Goal: Task Accomplishment & Management: Manage account settings

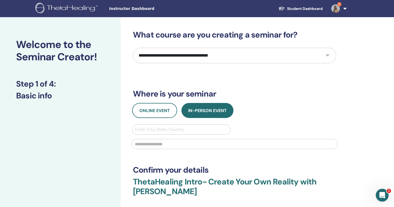
click at [310, 4] on link "Student Dashboard" at bounding box center [300, 9] width 53 height 10
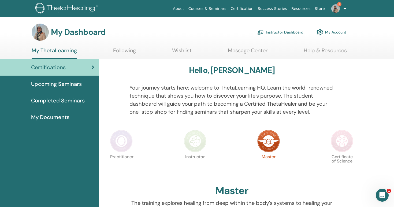
click at [337, 11] on img at bounding box center [335, 8] width 9 height 9
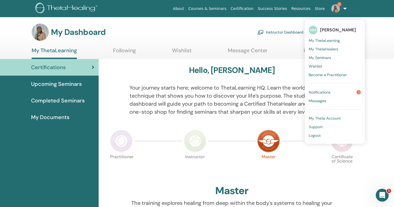
click at [322, 91] on span "Notifications" at bounding box center [320, 92] width 22 height 5
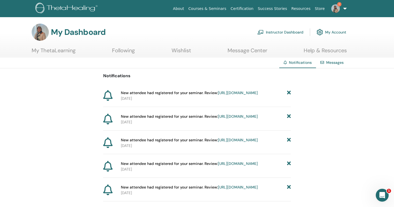
click at [218, 95] on link "https://member.thetahealing.com/instructor/seminar/377932/attendees" at bounding box center [238, 92] width 40 height 5
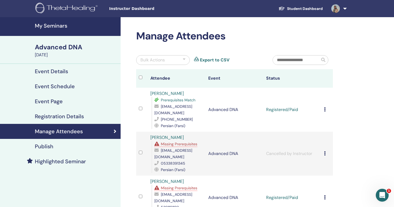
click at [325, 109] on icon at bounding box center [325, 109] width 2 height 4
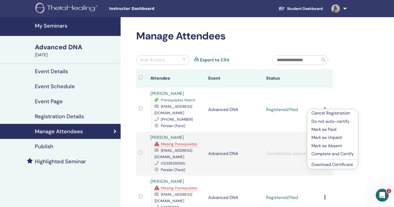
click at [331, 155] on p "Complete and Certify" at bounding box center [332, 154] width 42 height 6
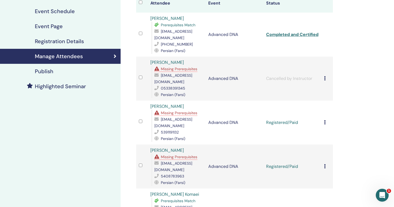
scroll to position [76, 0]
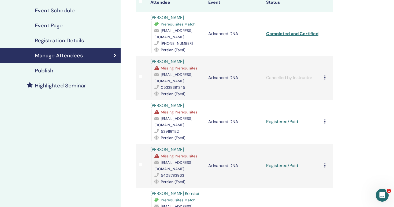
click at [324, 121] on icon at bounding box center [325, 121] width 2 height 4
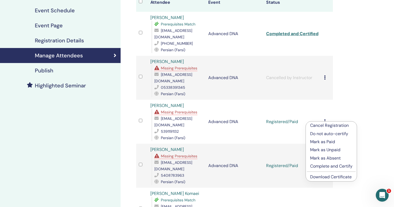
click at [323, 168] on p "Complete and Certify" at bounding box center [331, 166] width 42 height 6
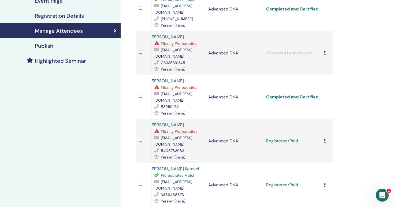
scroll to position [120, 0]
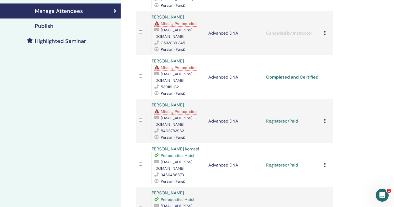
click at [326, 120] on div "Cancel Registration Do not auto-certify Mark as Paid Mark as Unpaid Mark as Abs…" at bounding box center [327, 121] width 6 height 6
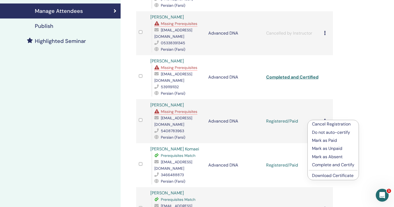
click at [319, 165] on p "Complete and Certify" at bounding box center [333, 165] width 42 height 6
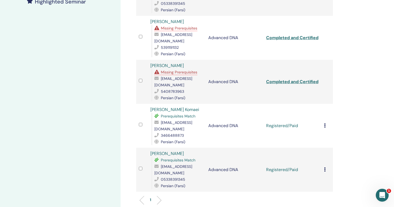
scroll to position [161, 0]
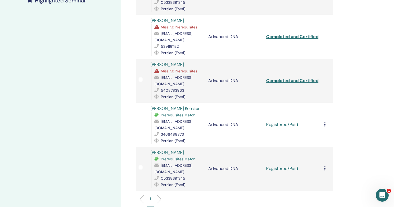
click at [325, 124] on div "Cancel Registration Do not auto-certify Mark as Paid Mark as Unpaid Mark as Abs…" at bounding box center [327, 124] width 6 height 6
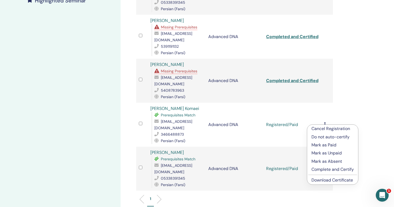
click at [321, 169] on p "Complete and Certify" at bounding box center [332, 169] width 42 height 6
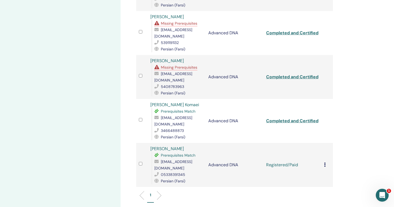
scroll to position [173, 0]
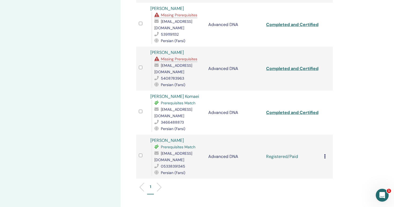
click at [325, 155] on icon at bounding box center [325, 156] width 2 height 4
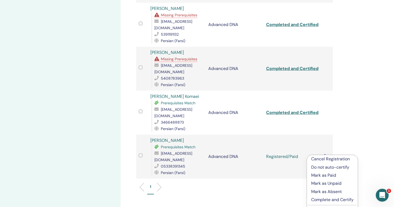
click at [323, 200] on p "Complete and Certify" at bounding box center [332, 199] width 42 height 6
